Goal: Check status: Check status

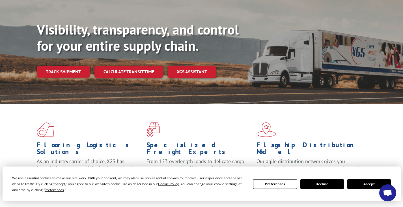
scroll to position [170, 0]
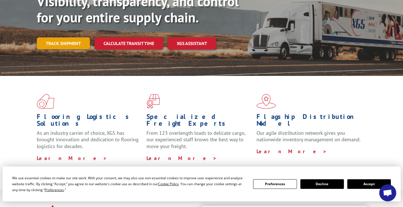
click at [73, 37] on link "Track shipment" at bounding box center [63, 43] width 53 height 12
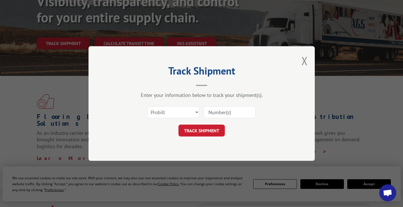
click at [221, 109] on input at bounding box center [230, 112] width 52 height 12
paste input "FR39448627"
type input "FR39448627"
click at [209, 128] on button "TRACK SHIPMENT" at bounding box center [201, 130] width 46 height 12
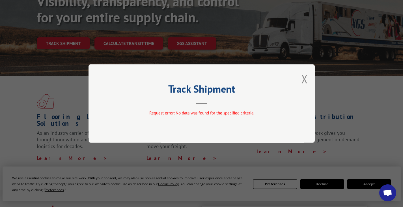
click at [199, 104] on hr at bounding box center [201, 103] width 11 height 1
click at [305, 78] on button "Close modal" at bounding box center [305, 78] width 6 height 15
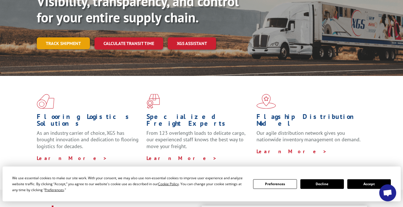
click at [63, 37] on link "Track shipment" at bounding box center [63, 43] width 53 height 12
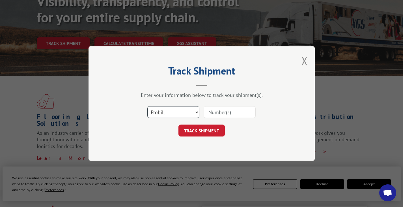
click at [189, 111] on select "Select category... Probill BOL PO" at bounding box center [173, 112] width 52 height 12
select select "po"
click at [147, 106] on select "Select category... Probill BOL PO" at bounding box center [173, 112] width 52 height 12
click at [227, 112] on input at bounding box center [230, 112] width 52 height 12
paste input "FR39448627"
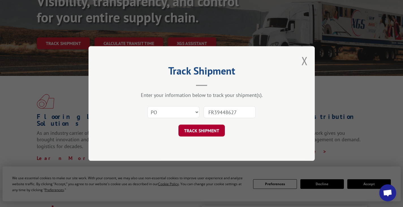
type input "FR39448627"
click at [206, 129] on button "TRACK SHIPMENT" at bounding box center [201, 130] width 46 height 12
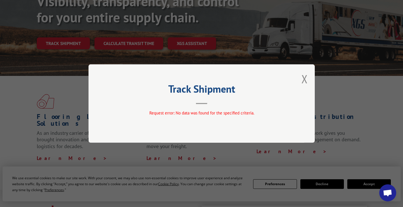
click at [309, 79] on div "Track Shipment Request error: No data was found for the specified criteria." at bounding box center [202, 103] width 226 height 78
click at [306, 80] on button "Close modal" at bounding box center [305, 78] width 6 height 15
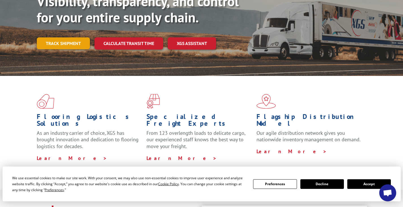
click at [71, 37] on link "Track shipment" at bounding box center [63, 43] width 53 height 12
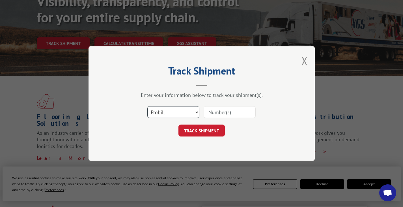
click at [183, 111] on select "Select category... Probill BOL PO" at bounding box center [173, 112] width 52 height 12
select select "bol"
click at [147, 106] on select "Select category... Probill BOL PO" at bounding box center [173, 112] width 52 height 12
click at [222, 111] on input at bounding box center [230, 112] width 52 height 12
paste input "FR39448627"
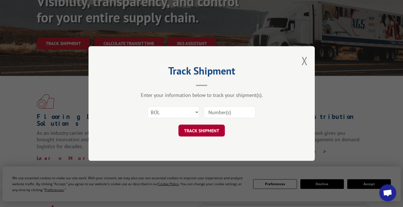
type input "FR39448627"
click at [207, 128] on button "TRACK SHIPMENT" at bounding box center [201, 130] width 46 height 12
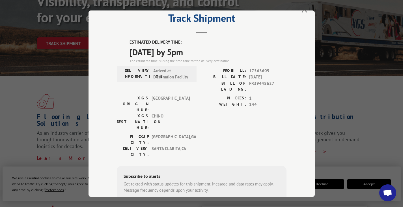
scroll to position [0, 0]
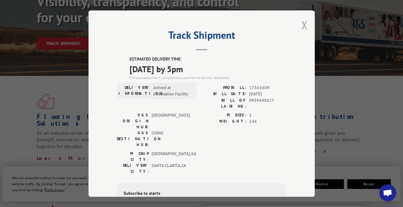
click at [303, 25] on button "Close modal" at bounding box center [305, 25] width 6 height 15
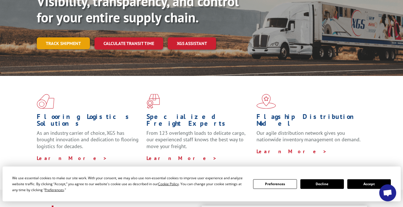
click at [63, 37] on link "Track shipment" at bounding box center [63, 43] width 53 height 12
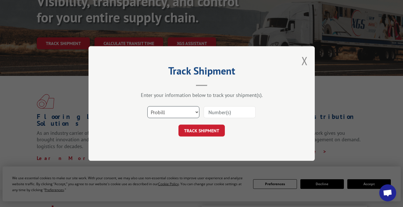
click at [192, 114] on select "Select category... Probill BOL PO" at bounding box center [173, 112] width 52 height 12
click at [147, 106] on select "Select category... Probill BOL PO" at bounding box center [173, 112] width 52 height 12
click at [224, 114] on input at bounding box center [230, 112] width 52 height 12
paste input "FR39448627"
type input "FR39448627"
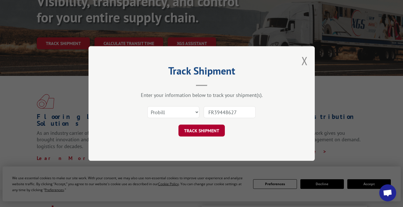
click at [215, 129] on button "TRACK SHIPMENT" at bounding box center [201, 130] width 46 height 12
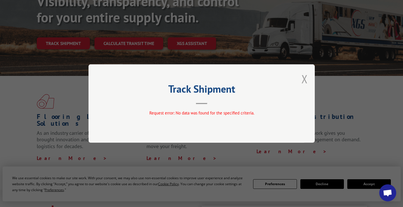
click at [304, 79] on button "Close modal" at bounding box center [305, 78] width 6 height 15
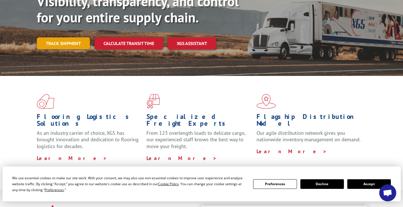
click at [67, 37] on link "Track shipment" at bounding box center [63, 43] width 53 height 12
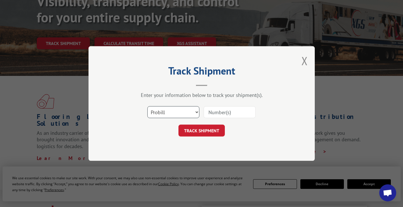
click at [190, 108] on select "Select category... Probill BOL PO" at bounding box center [173, 112] width 52 height 12
select select "bol"
click at [147, 106] on select "Select category... Probill BOL PO" at bounding box center [173, 112] width 52 height 12
click at [230, 107] on input at bounding box center [230, 112] width 52 height 12
paste input "FR39448627"
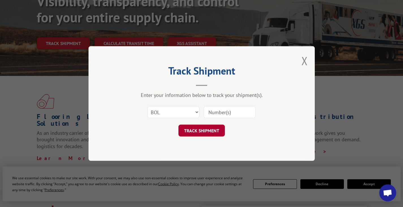
type input "FR39448627"
click at [202, 130] on button "TRACK SHIPMENT" at bounding box center [201, 130] width 46 height 12
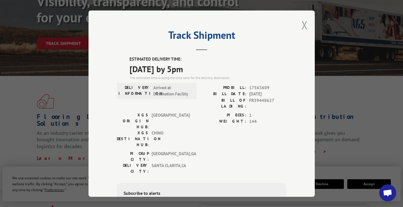
click at [303, 28] on button "Close modal" at bounding box center [305, 25] width 6 height 15
